Goal: Task Accomplishment & Management: Complete application form

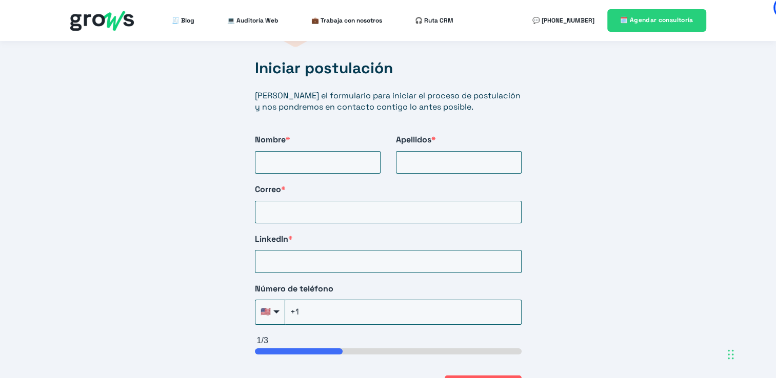
scroll to position [1743, 0]
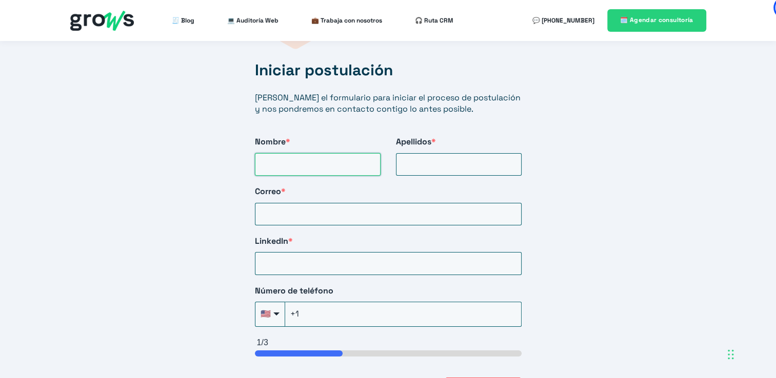
click at [321, 153] on input "Nombre *" at bounding box center [318, 164] width 126 height 23
type input "[PERSON_NAME]"
type input "[EMAIL_ADDRESS][DOMAIN_NAME]"
click at [373, 252] on input "LinkedIn *" at bounding box center [388, 263] width 267 height 23
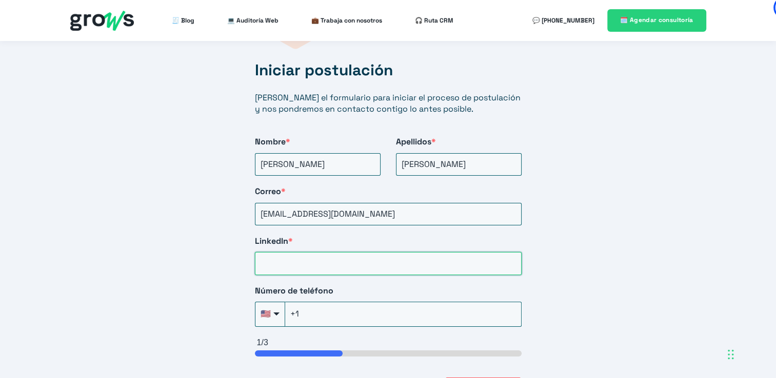
paste input "[URL][DOMAIN_NAME]"
type input "[URL][DOMAIN_NAME]"
click at [270, 307] on div "🇺🇸" at bounding box center [270, 314] width 30 height 25
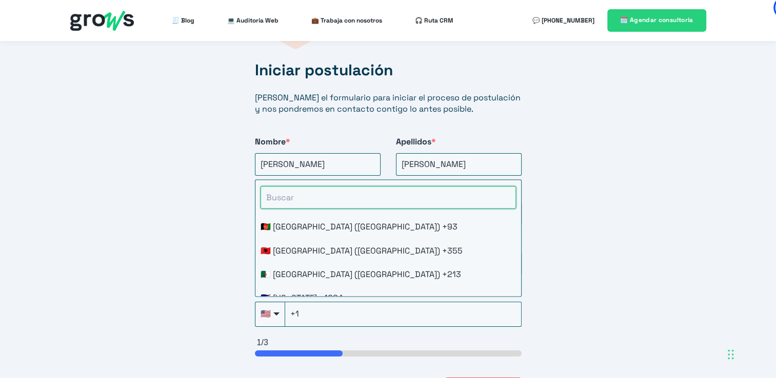
click at [318, 186] on input "HubSpot Form" at bounding box center [387, 197] width 255 height 23
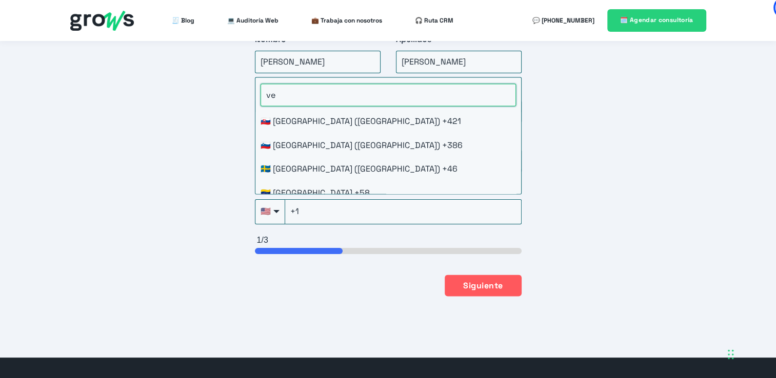
scroll to position [85, 0]
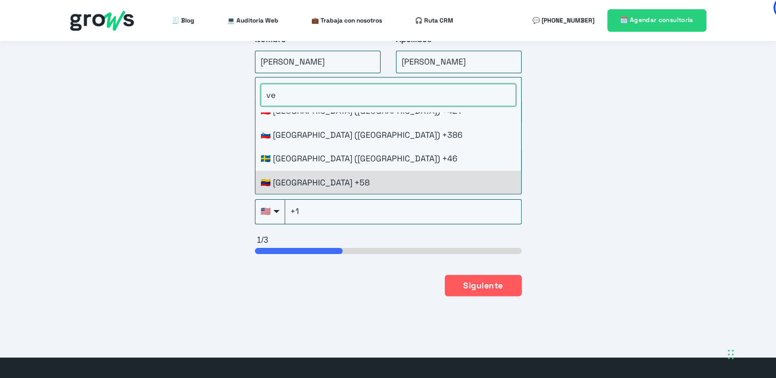
type input "ve"
click at [361, 171] on li "🇻🇪 [GEOGRAPHIC_DATA] +58" at bounding box center [388, 183] width 266 height 24
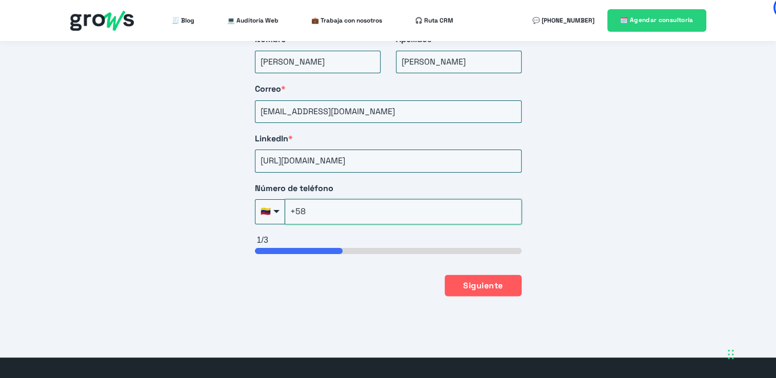
click at [340, 199] on input "+58" at bounding box center [403, 211] width 236 height 25
type input "[PHONE_NUMBER]"
click at [507, 276] on button "Siguiente" at bounding box center [483, 285] width 76 height 22
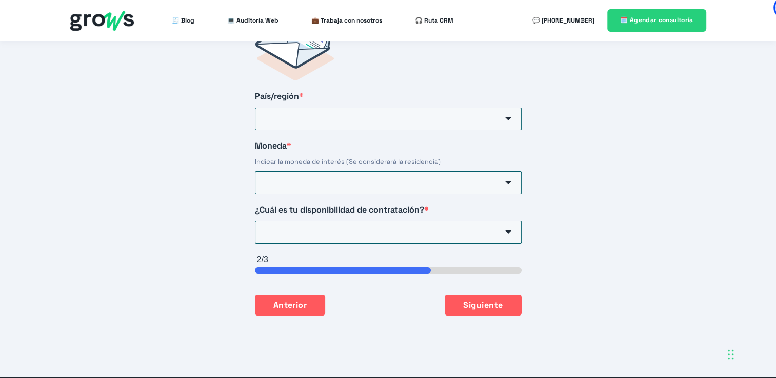
scroll to position [1699, 0]
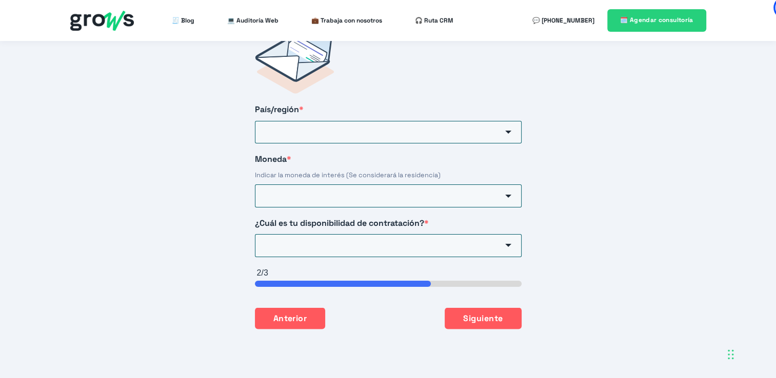
click at [515, 125] on div "HubSpot Form" at bounding box center [508, 132] width 27 height 23
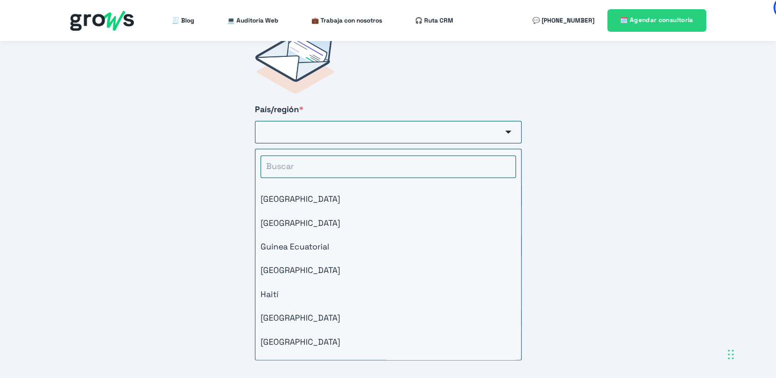
scroll to position [2307, 0]
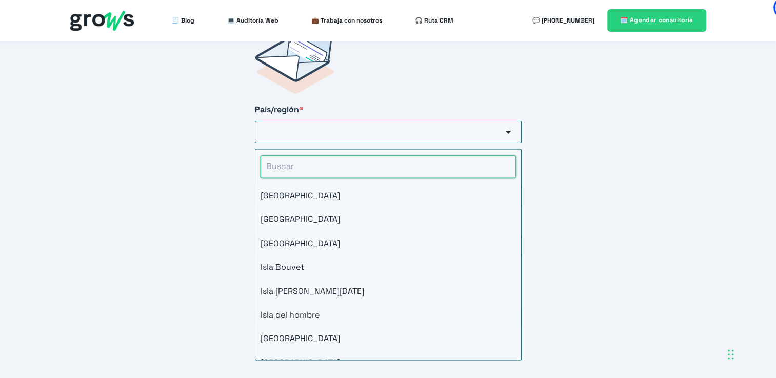
click at [375, 155] on input "HubSpot Form" at bounding box center [387, 166] width 255 height 23
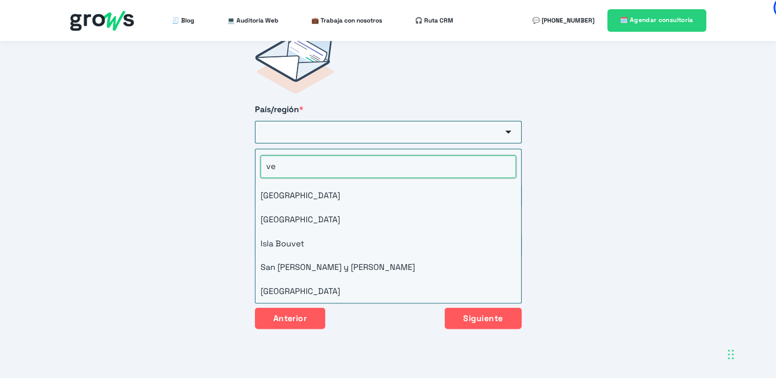
scroll to position [0, 0]
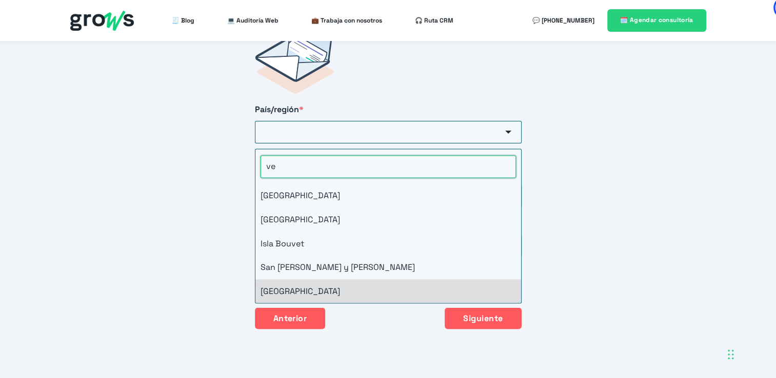
type input "ve"
click at [360, 280] on li "[GEOGRAPHIC_DATA]" at bounding box center [388, 291] width 266 height 24
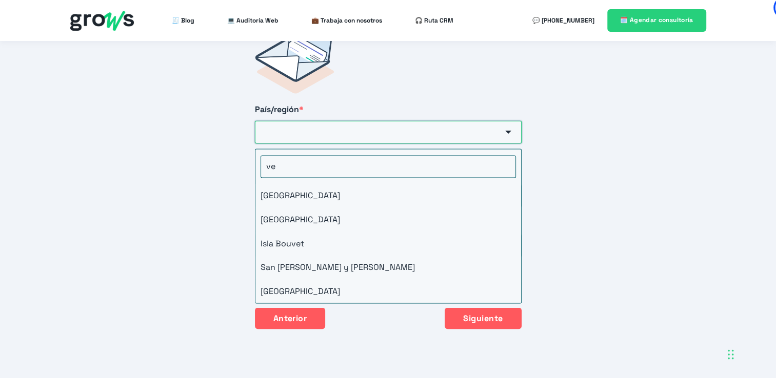
type input "[GEOGRAPHIC_DATA]"
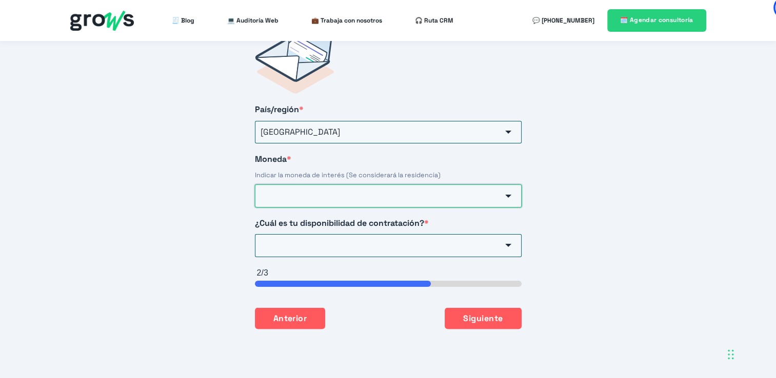
click at [334, 185] on input "Moneda *" at bounding box center [388, 196] width 267 height 23
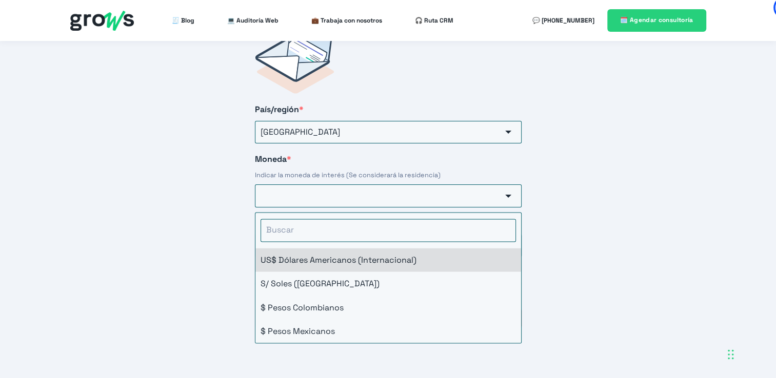
click at [368, 251] on li "US$ Dólares Americanos (Internacional)" at bounding box center [388, 260] width 266 height 24
type input "US$ Dólares Americanos (Internacional)"
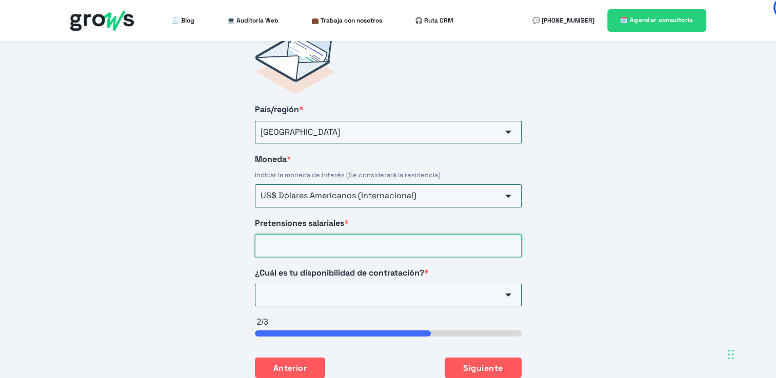
click at [379, 234] on input "Pretensiones salariales *" at bounding box center [388, 245] width 267 height 23
type input "7"
type input "700"
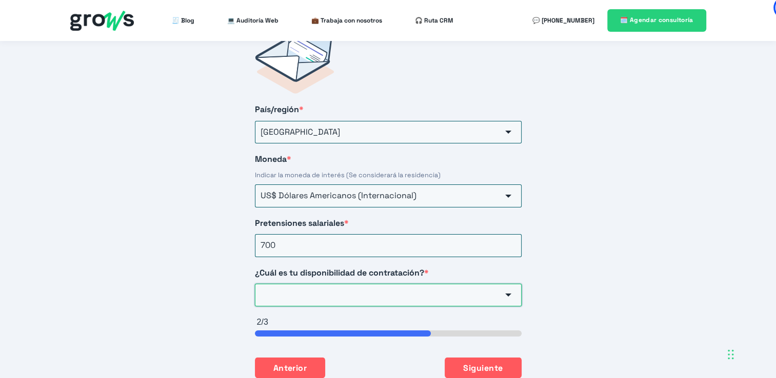
click at [478, 285] on input "¿Cuál es tu disponibilidad de contratación? *" at bounding box center [388, 295] width 267 height 23
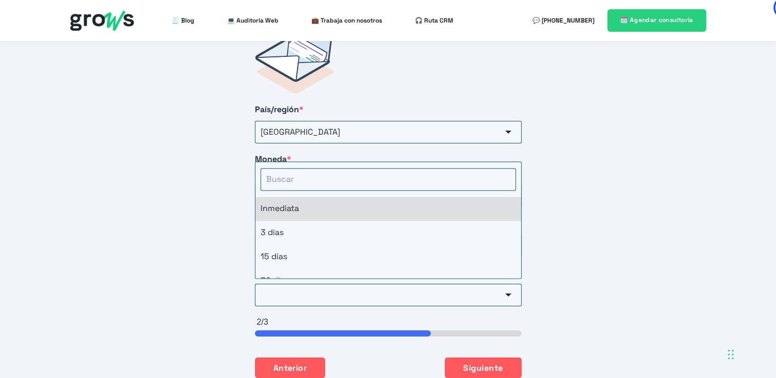
click at [375, 197] on li "Inmediata" at bounding box center [388, 209] width 266 height 24
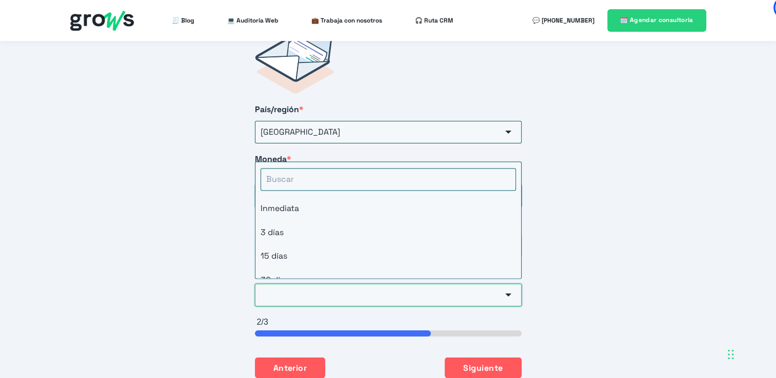
type input "Inmediata"
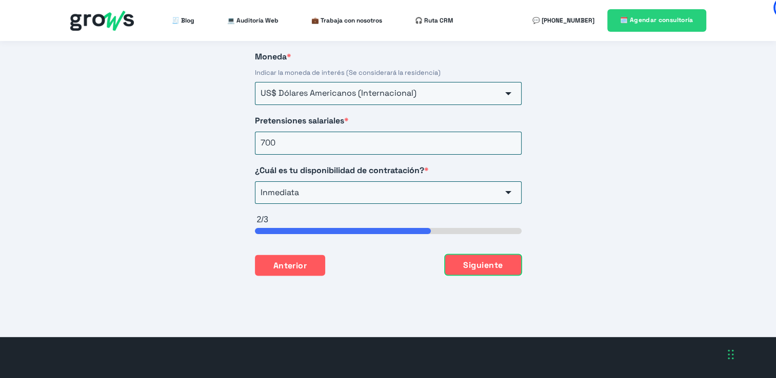
click at [488, 254] on button "Siguiente" at bounding box center [483, 265] width 76 height 22
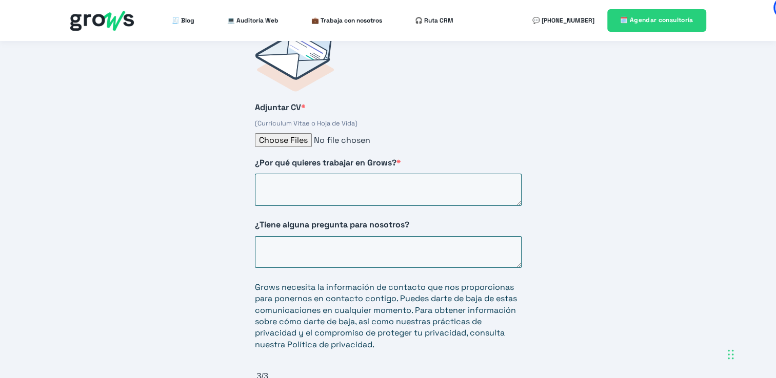
scroll to position [1699, 0]
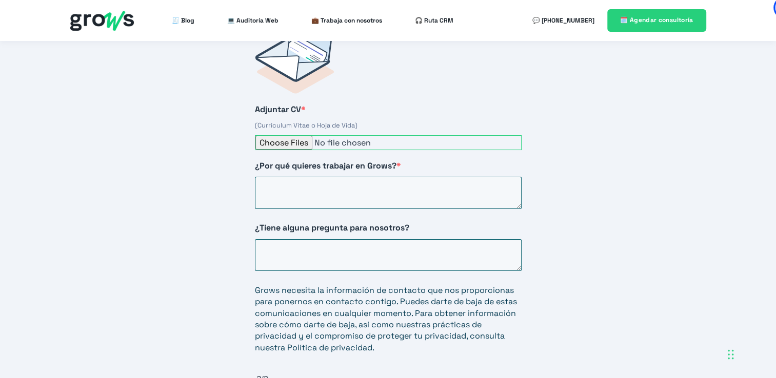
click at [312, 135] on input "Adjuntar CV *" at bounding box center [388, 142] width 267 height 15
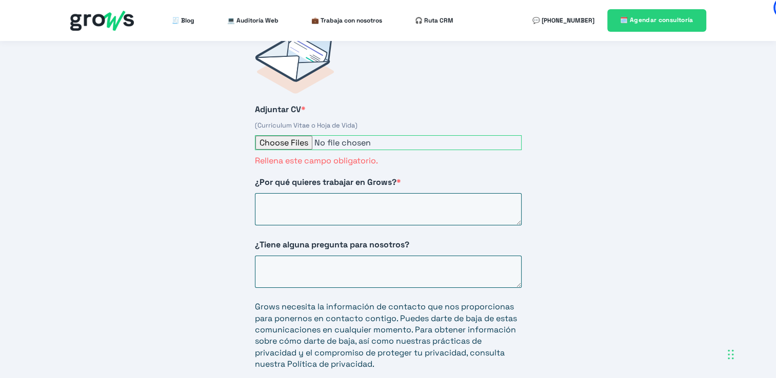
type input "C:\fakepath\CV ES- Growth Marketing _ Digital Marketing (1).pdf"
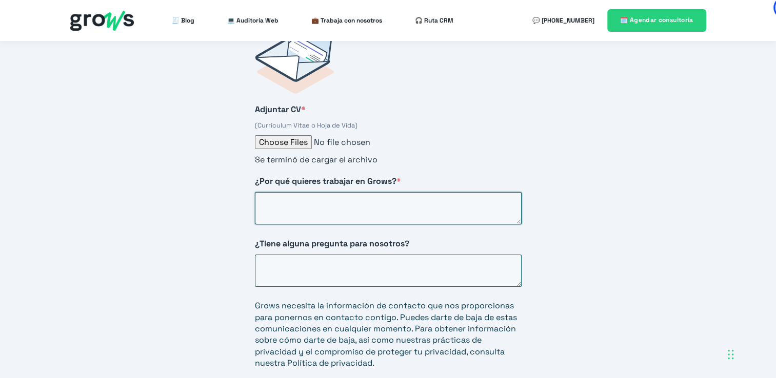
click at [373, 192] on textarea "¿Por qué quieres trabajar en Grows? *" at bounding box center [388, 208] width 267 height 32
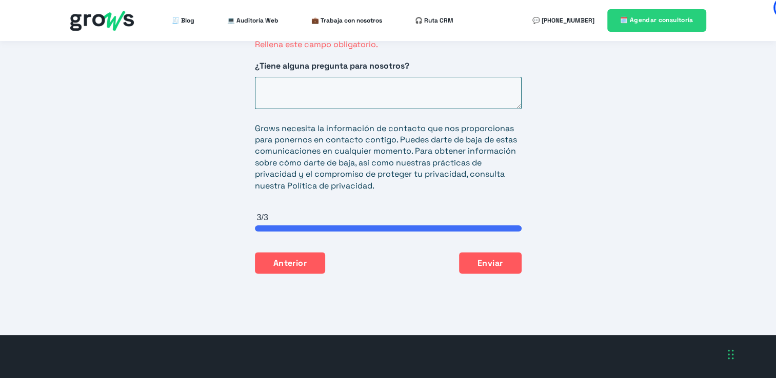
scroll to position [1750, 0]
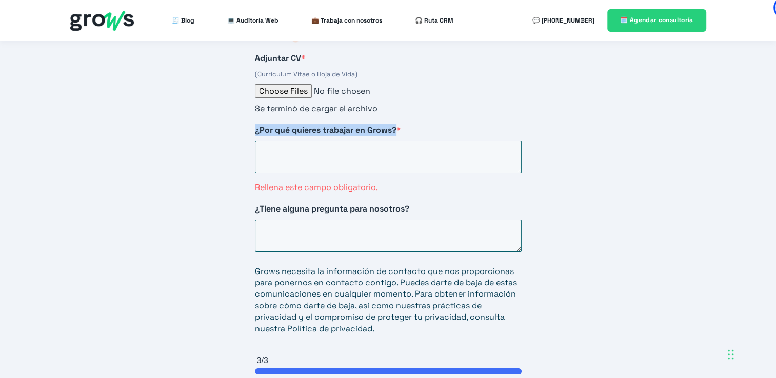
drag, startPoint x: 253, startPoint y: 124, endPoint x: 397, endPoint y: 118, distance: 144.2
click at [397, 118] on div "Adjuntar CV * (Curriculum Vitae o Hoja de Vida) Se terminó de cargar el archivo…" at bounding box center [388, 198] width 308 height 477
copy span "¿Por qué quieres trabajar en Grows?"
click at [345, 141] on textarea "¿Por qué quieres trabajar en Grows? *" at bounding box center [388, 157] width 267 height 32
paste textarea "Quiero trabajar en Grows porque conozco de primera mano el valor que tiene una …"
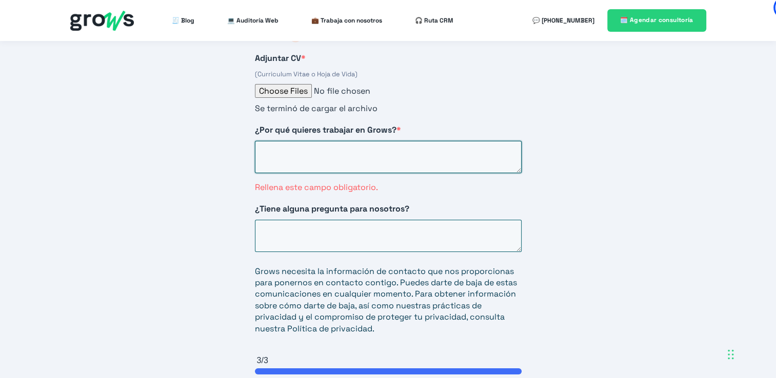
type textarea "Quiero trabajar en Grows porque conozco de primera mano el valor que tiene una …"
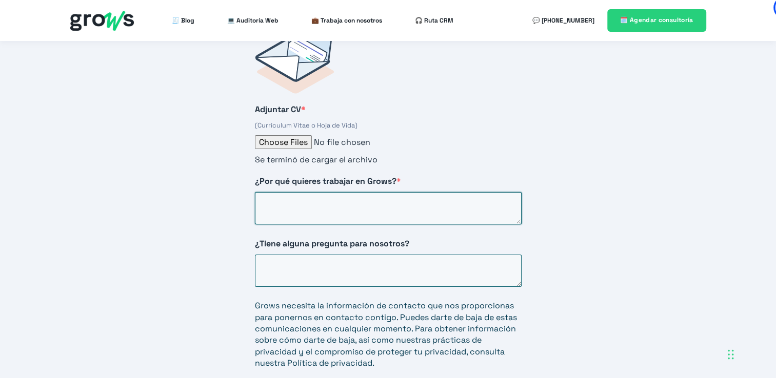
scroll to position [0, 0]
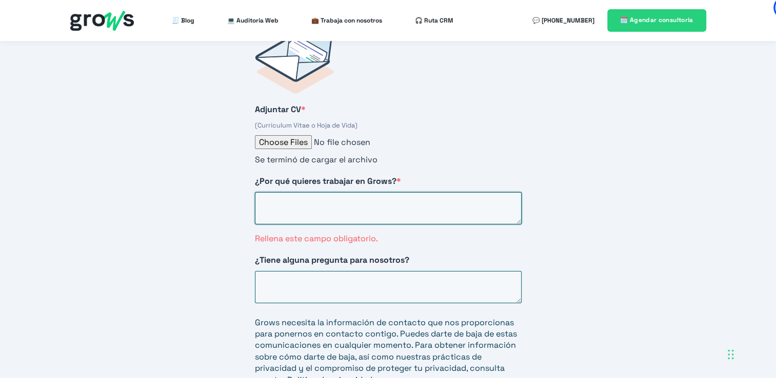
paste textarea "Quiero trabajar en Grows porque conozco de primera mano el valor que tiene una …"
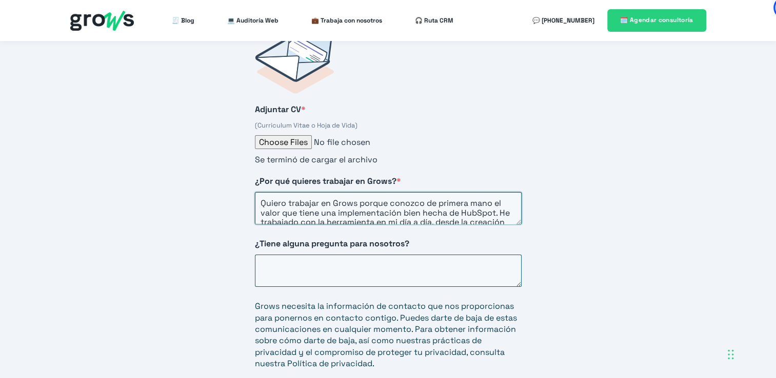
scroll to position [117, 0]
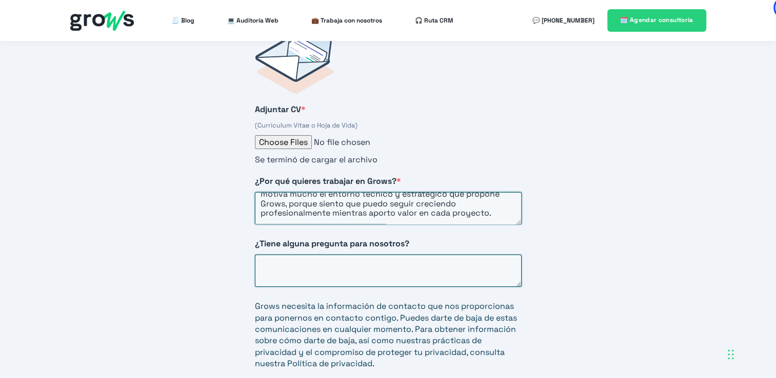
type textarea "Quiero trabajar en Grows porque conozco de primera mano el valor que tiene una …"
click at [324, 255] on textarea "¿Tiene alguna pregunta para nosotros?" at bounding box center [388, 271] width 267 height 32
drag, startPoint x: 416, startPoint y: 232, endPoint x: 252, endPoint y: 234, distance: 163.6
click at [252, 234] on div "Adjuntar CV * (Curriculum Vitae o Hoja de Vida) Se terminó de cargar el archivo…" at bounding box center [388, 241] width 308 height 460
copy span "¿Tiene alguna pregunta para nosotros?"
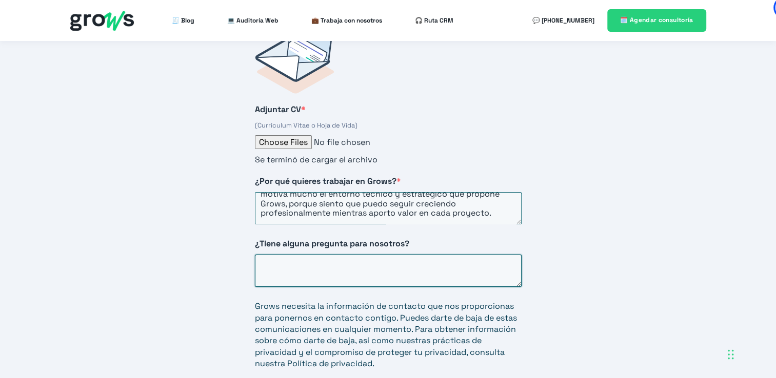
click at [402, 255] on textarea "¿Tiene alguna pregunta para nosotros?" at bounding box center [388, 271] width 267 height 32
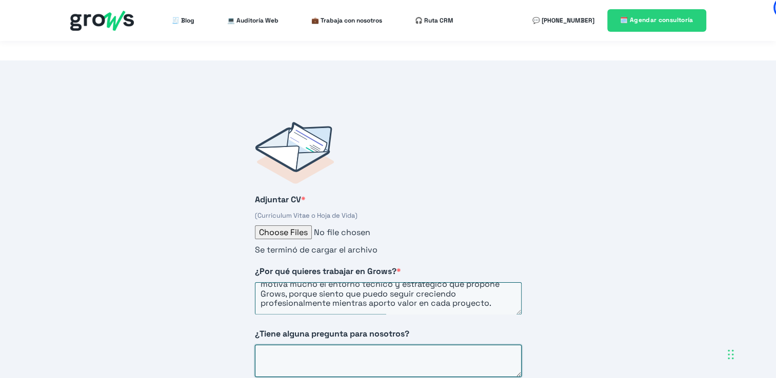
scroll to position [1801, 0]
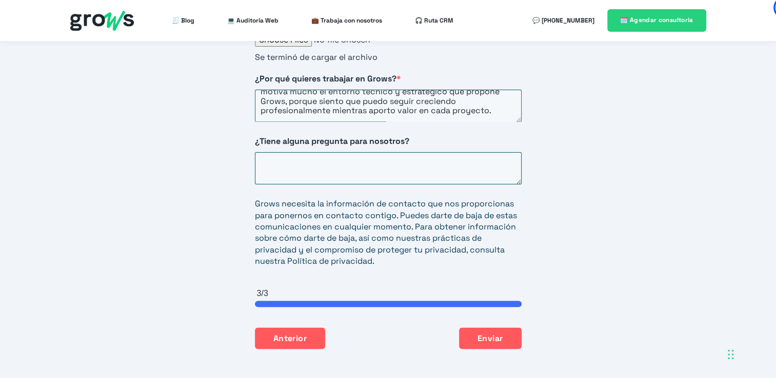
click at [437, 301] on div "HubSpot Form" at bounding box center [388, 304] width 267 height 6
click at [295, 327] on button "Anterior" at bounding box center [290, 338] width 71 height 22
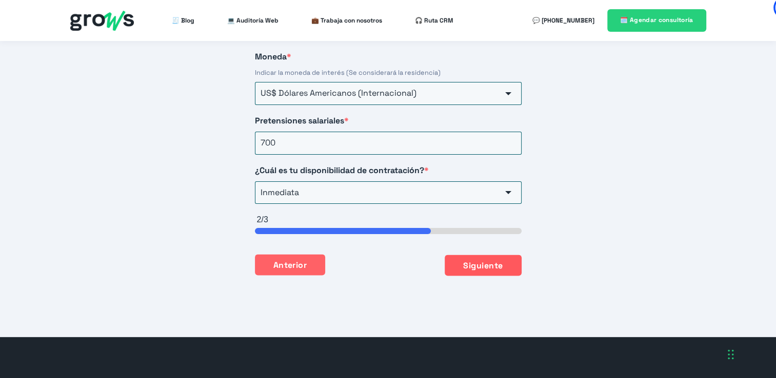
scroll to position [1729, 0]
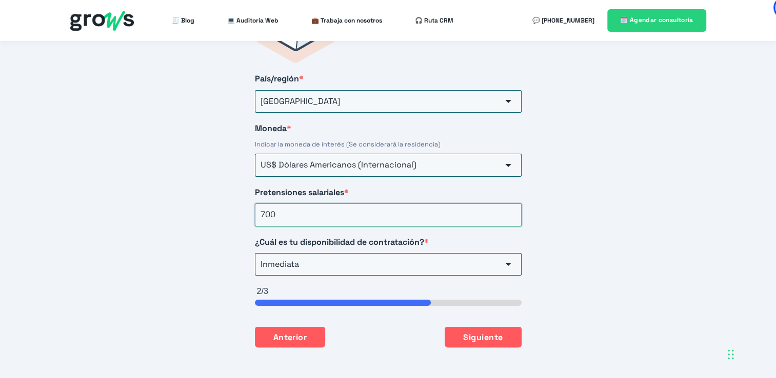
click at [265, 204] on input "700" at bounding box center [388, 215] width 267 height 23
type input "0"
type input "800"
click at [481, 329] on button "Siguiente" at bounding box center [483, 337] width 76 height 22
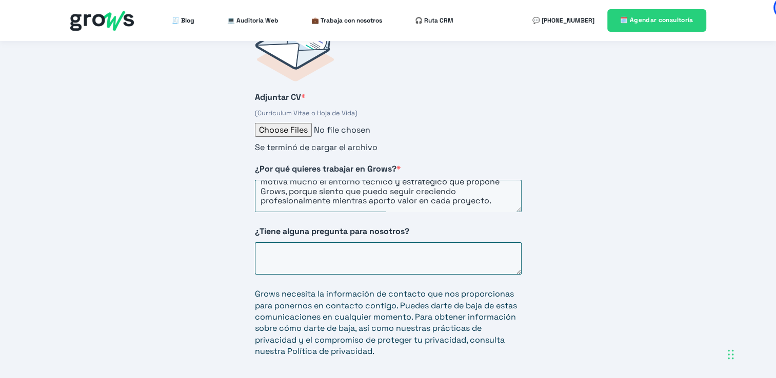
scroll to position [1699, 0]
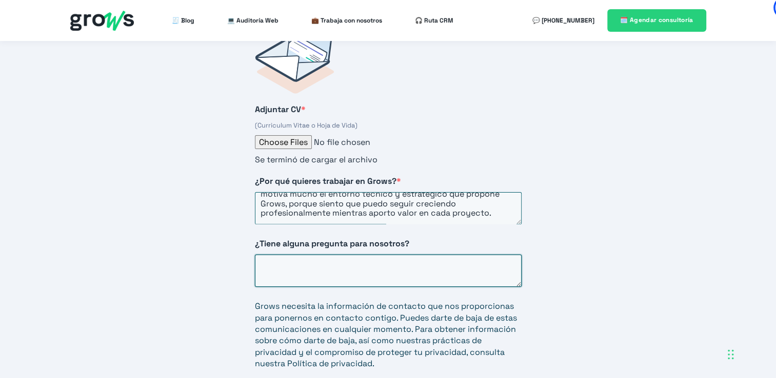
click at [332, 255] on textarea "¿Tiene alguna pregunta para nosotros?" at bounding box center [388, 271] width 267 height 32
drag, startPoint x: 346, startPoint y: 231, endPoint x: 234, endPoint y: 230, distance: 112.3
click at [234, 230] on div "Adjuntar CV * (Curriculum Vitae o Hoja de Vida) Se terminó de cargar el archivo…" at bounding box center [388, 241] width 308 height 460
copy span "¿Tiene alguna pregunta para nosotros?"
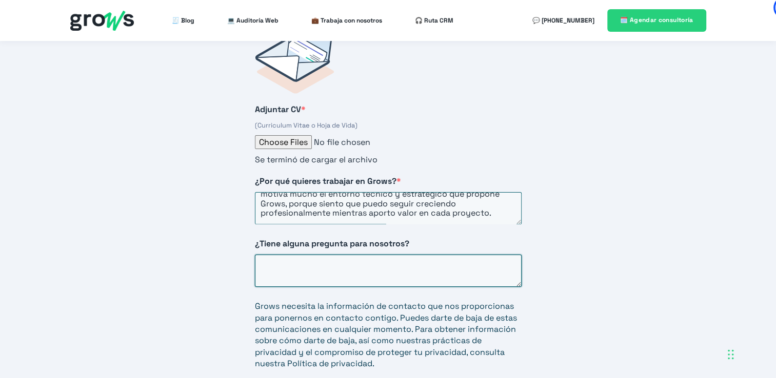
click at [321, 255] on textarea "¿Tiene alguna pregunta para nosotros?" at bounding box center [388, 271] width 267 height 32
paste textarea "¿Qué es lo que más valoran en las personas que tienen éxito dentro del equipo d…"
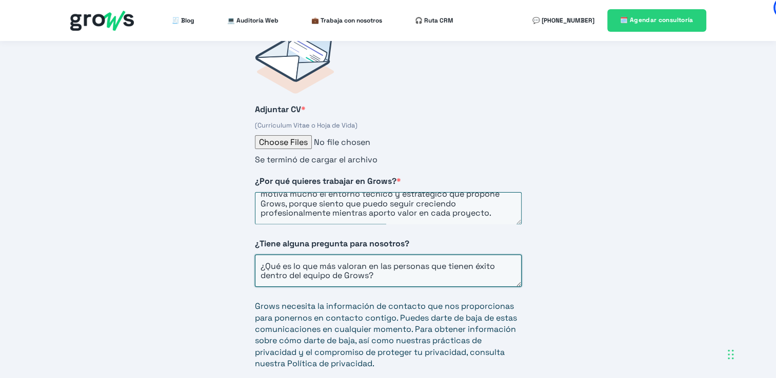
type textarea "¿Qué es lo que más valoran en las personas que tienen éxito dentro del equipo d…"
click at [648, 201] on div "Iniciar postulación [PERSON_NAME] el formulario para iniciar el proceso de post…" at bounding box center [388, 241] width 776 height 542
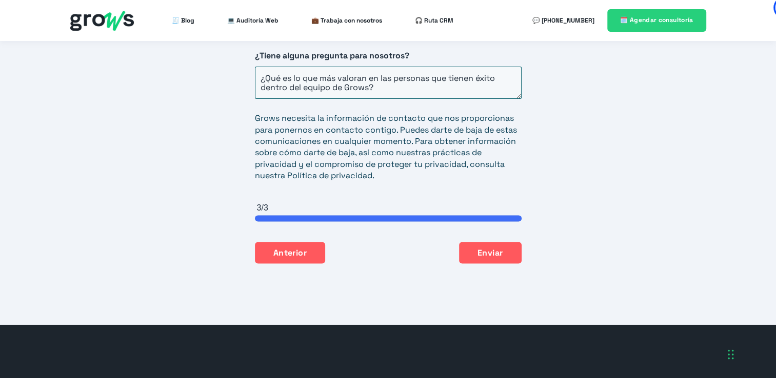
scroll to position [1904, 0]
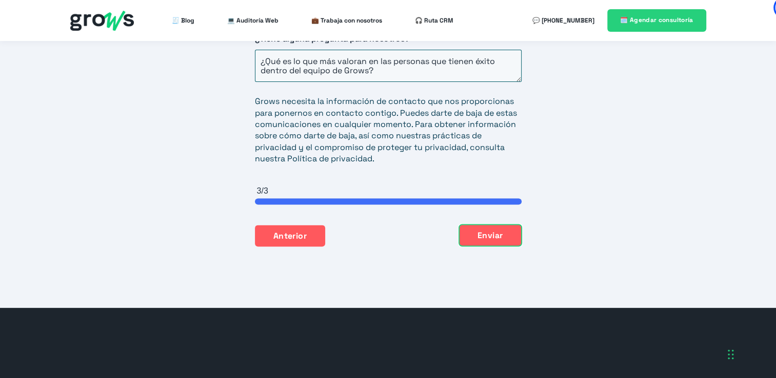
click at [496, 225] on button "Enviar" at bounding box center [490, 236] width 63 height 22
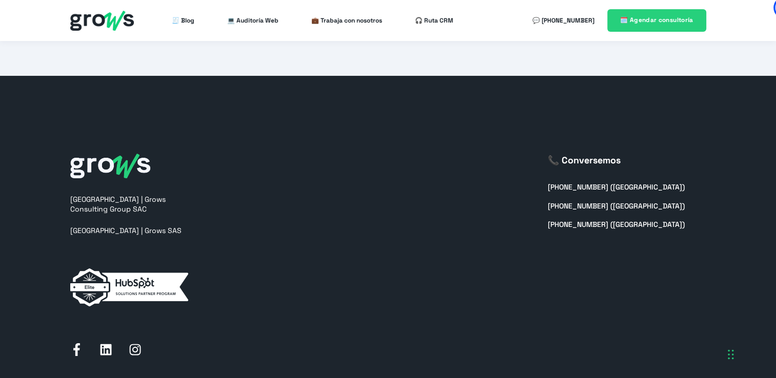
scroll to position [1577, 0]
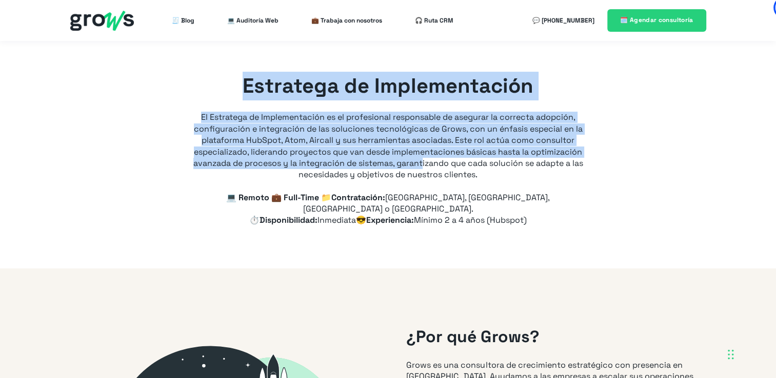
drag, startPoint x: 246, startPoint y: 89, endPoint x: 474, endPoint y: 159, distance: 238.2
click at [474, 159] on div "Estratega de Implementación El Estratega de Implementación es el profesional re…" at bounding box center [388, 126] width 390 height 109
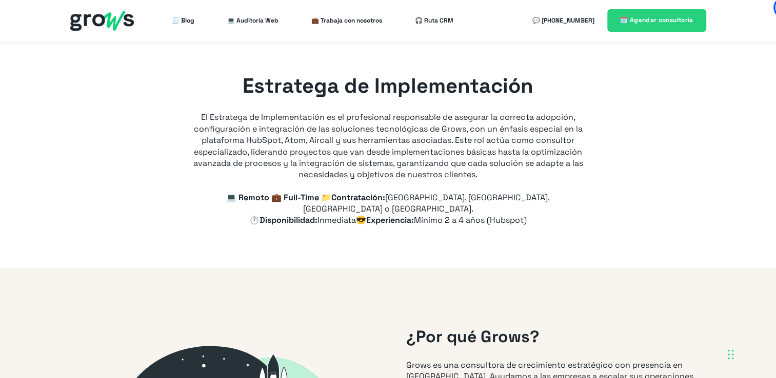
click at [520, 171] on div "Estratega de Implementación El Estratega de Implementación es el profesional re…" at bounding box center [388, 126] width 390 height 109
drag, startPoint x: 518, startPoint y: 171, endPoint x: 235, endPoint y: 75, distance: 299.0
click at [235, 75] on div "Estratega de Implementación El Estratega de Implementación es el profesional re…" at bounding box center [388, 126] width 390 height 109
copy div "Estratega de Implementación El Estratega de Implementación es el profesional re…"
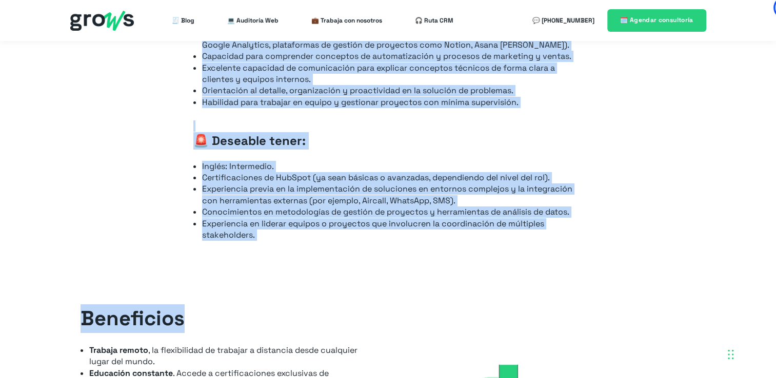
scroll to position [1043, 0]
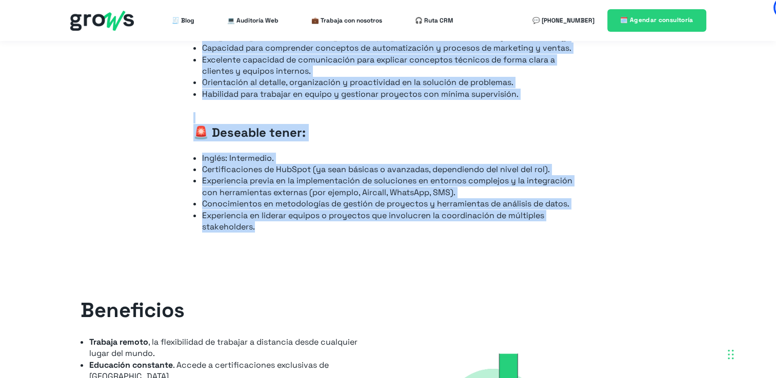
drag, startPoint x: 215, startPoint y: 95, endPoint x: 383, endPoint y: 220, distance: 209.6
copy div "Tus responsabilidades serán: Asegurar que todos los clientes completen la confi…"
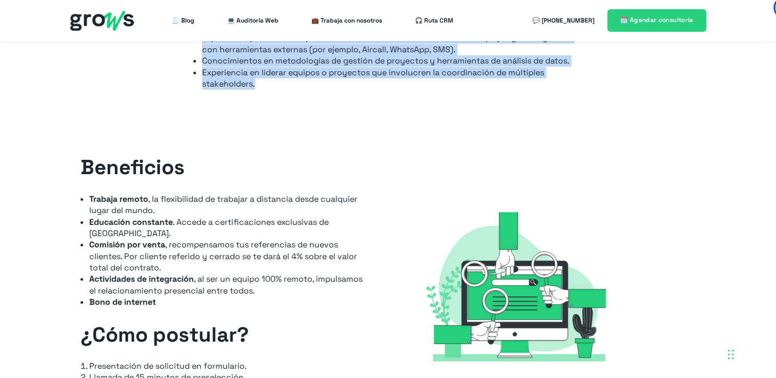
scroll to position [1197, 0]
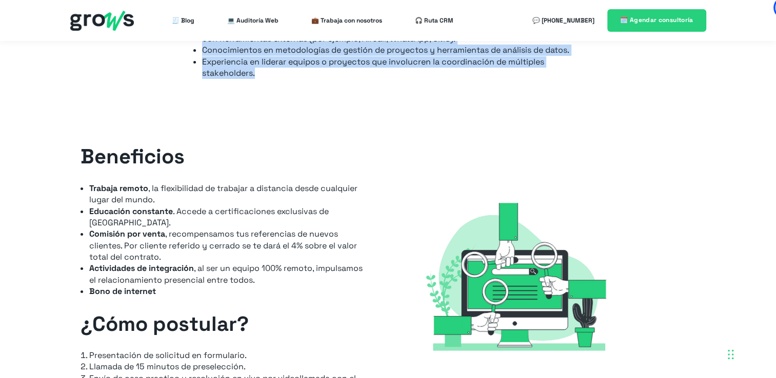
copy div "Tus responsabilidades serán: Asegurar que todos los clientes completen la confi…"
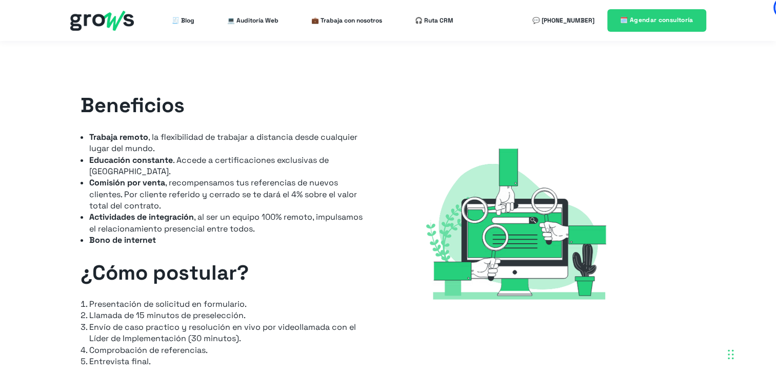
scroll to position [1299, 0]
